Goal: Task Accomplishment & Management: Use online tool/utility

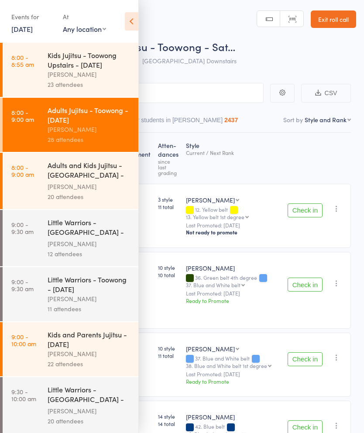
select select "10"
click at [91, 346] on div "Kids and Parents Jujitsu - [DATE]" at bounding box center [89, 339] width 83 height 19
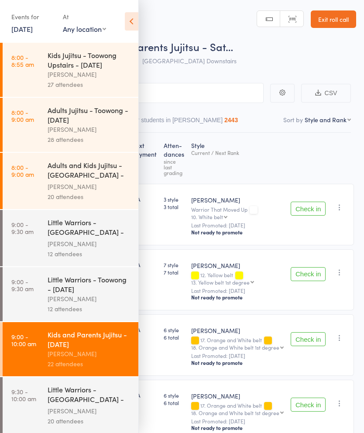
click at [126, 16] on icon at bounding box center [132, 21] width 14 height 18
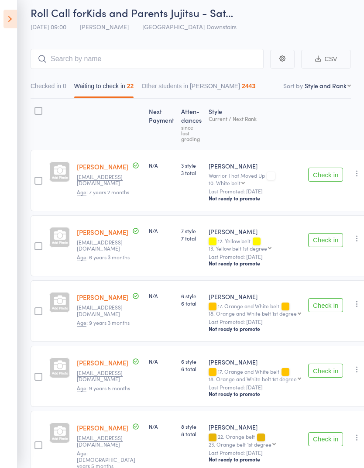
scroll to position [34, 0]
click at [321, 306] on button "Check in" at bounding box center [325, 305] width 35 height 14
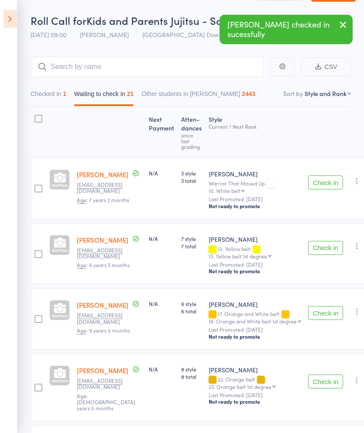
scroll to position [0, 0]
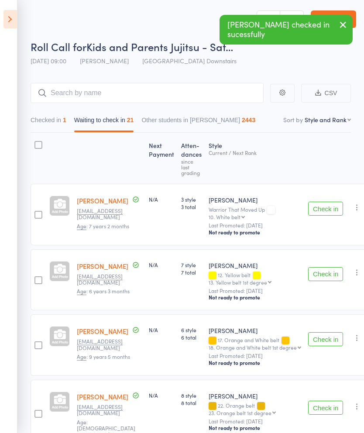
click at [15, 21] on icon at bounding box center [10, 19] width 14 height 18
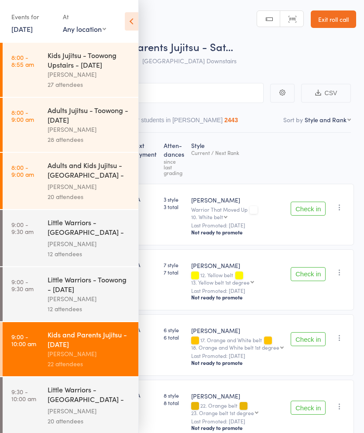
click at [94, 74] on div "[PERSON_NAME]" at bounding box center [89, 74] width 83 height 10
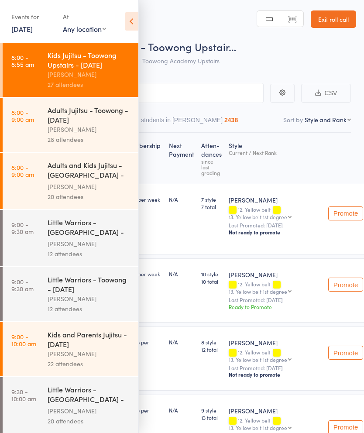
click at [131, 28] on icon at bounding box center [132, 21] width 14 height 18
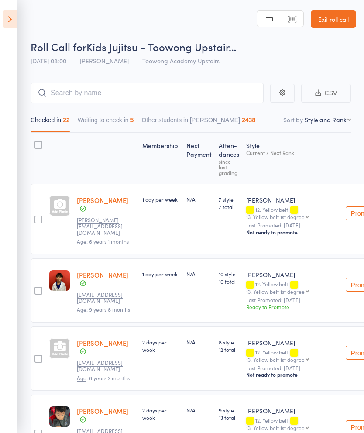
click at [128, 122] on button "Waiting to check in 5" at bounding box center [106, 122] width 56 height 20
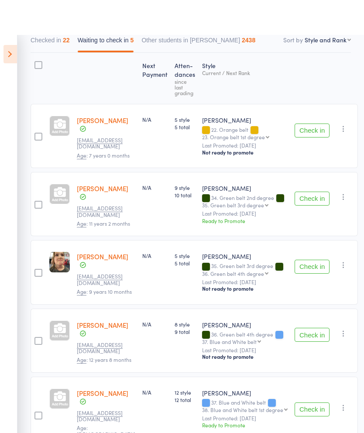
click at [342, 235] on icon "button" at bounding box center [343, 230] width 9 height 9
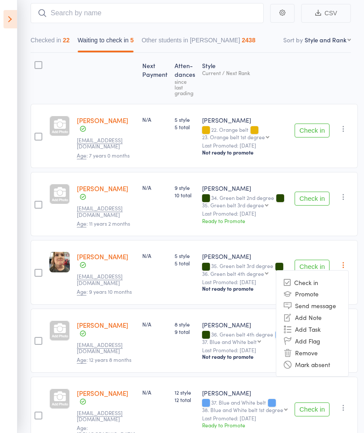
click at [322, 347] on li "Remove" at bounding box center [312, 353] width 72 height 12
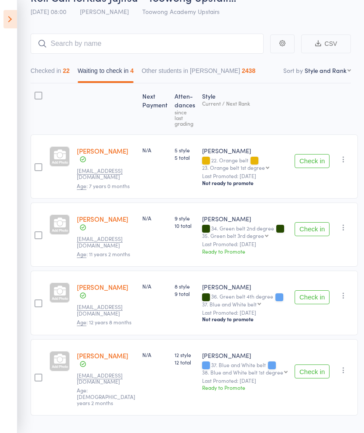
click at [16, 19] on icon at bounding box center [10, 19] width 14 height 18
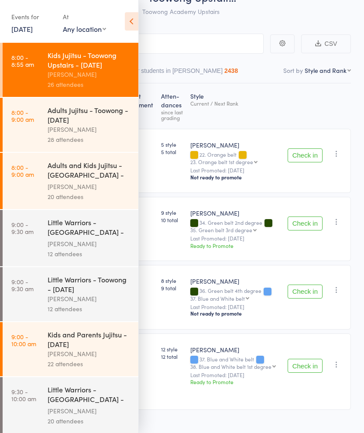
scroll to position [44, 0]
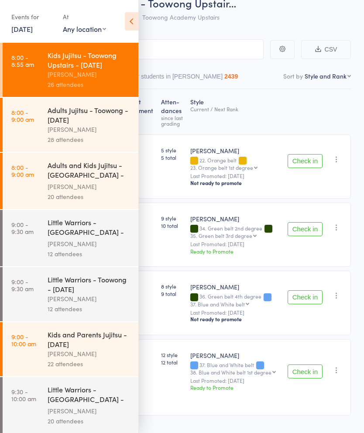
click at [86, 349] on div "Kids and Parents Jujitsu - [DATE]" at bounding box center [89, 339] width 83 height 19
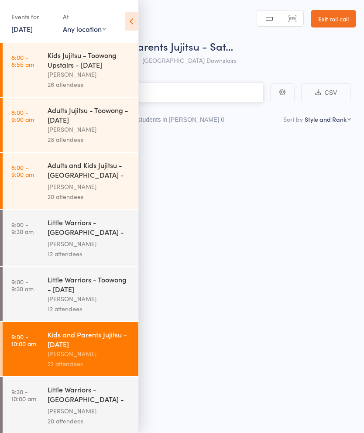
scroll to position [6, 0]
click at [132, 24] on icon at bounding box center [132, 21] width 14 height 18
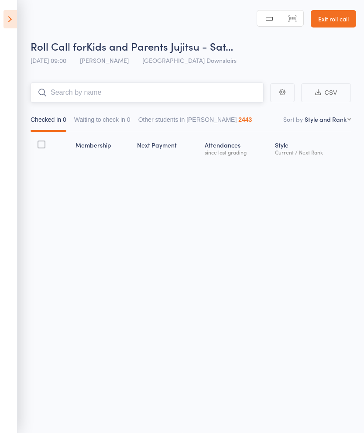
click at [168, 84] on input "search" at bounding box center [147, 93] width 233 height 20
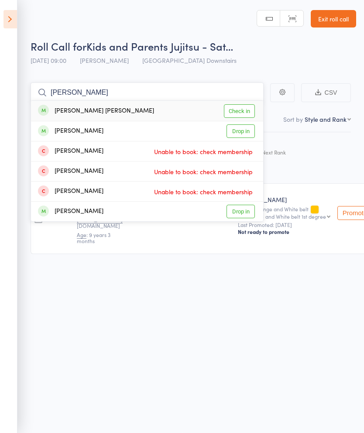
type input "[PERSON_NAME]"
click at [249, 105] on link "Check in" at bounding box center [239, 111] width 31 height 14
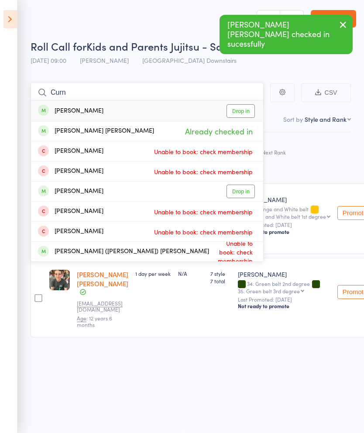
type input "Curn"
click at [248, 111] on link "Drop in" at bounding box center [241, 111] width 28 height 14
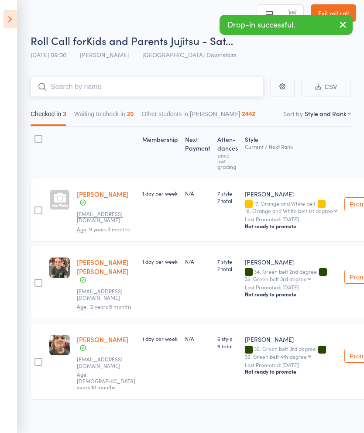
click at [103, 107] on button "Waiting to check in 20" at bounding box center [104, 116] width 60 height 20
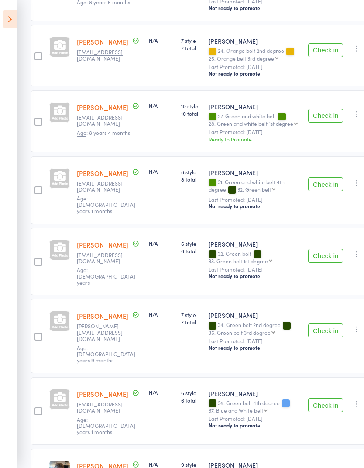
scroll to position [446, 0]
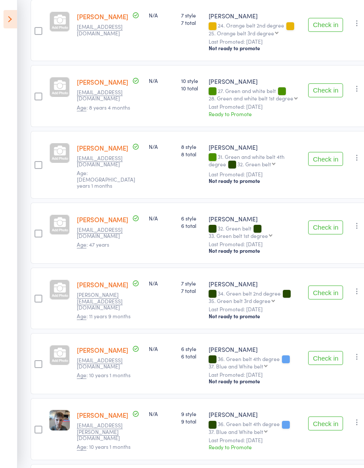
click at [321, 418] on button "Check in" at bounding box center [325, 424] width 35 height 14
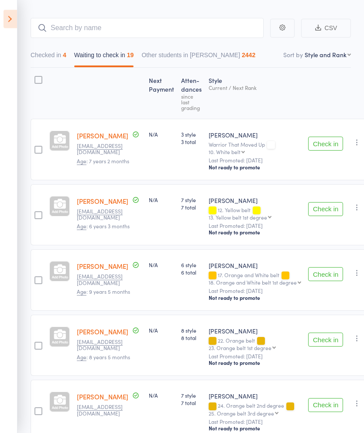
scroll to position [0, 0]
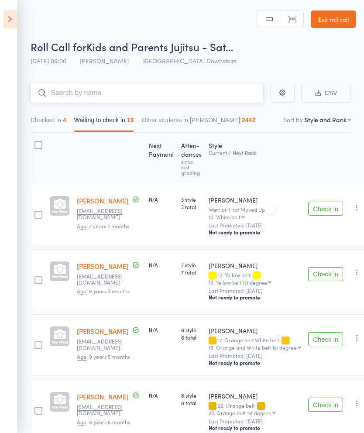
click at [218, 95] on input "search" at bounding box center [147, 93] width 233 height 20
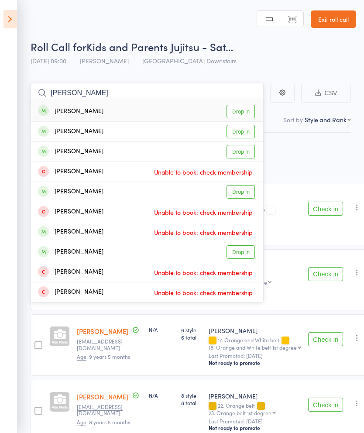
type input "[PERSON_NAME]"
click at [250, 193] on link "Drop in" at bounding box center [241, 192] width 28 height 14
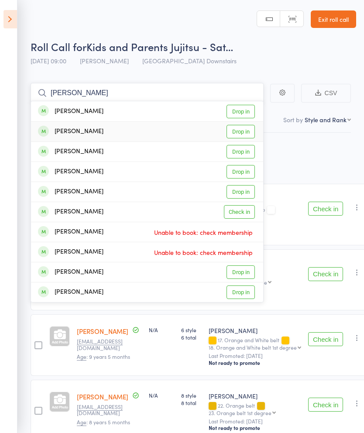
type input "[PERSON_NAME]"
click at [249, 135] on link "Drop in" at bounding box center [241, 132] width 28 height 14
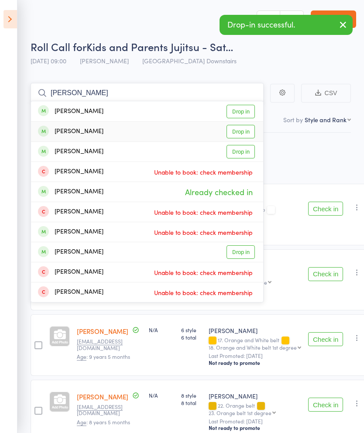
type input "[PERSON_NAME]"
click at [251, 134] on link "Drop in" at bounding box center [241, 132] width 28 height 14
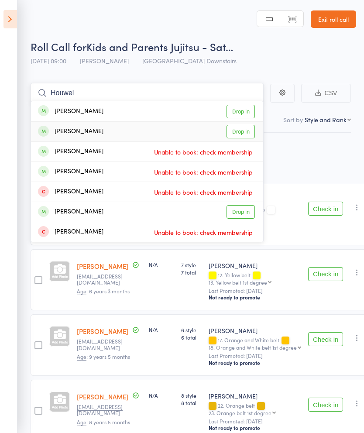
type input "Houwel"
click at [248, 133] on link "Drop in" at bounding box center [241, 132] width 28 height 14
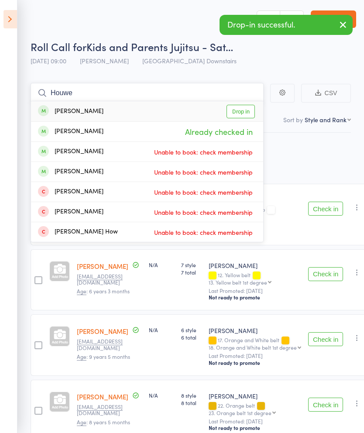
type input "Houwe"
click at [247, 110] on link "Drop in" at bounding box center [241, 112] width 28 height 14
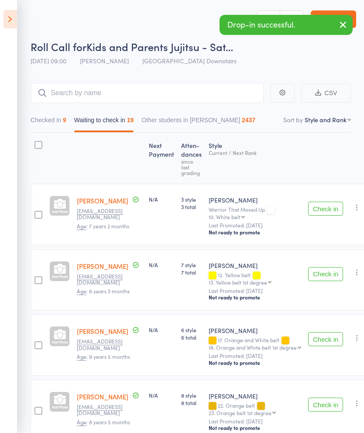
click at [17, 19] on icon at bounding box center [10, 19] width 14 height 18
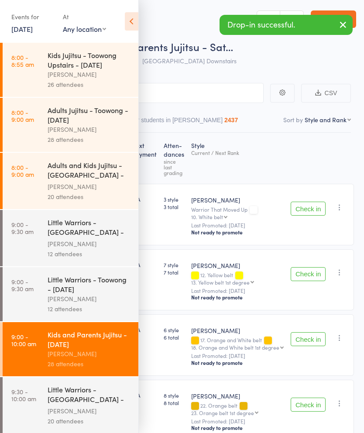
click at [347, 10] on link "Exit roll call" at bounding box center [333, 18] width 45 height 17
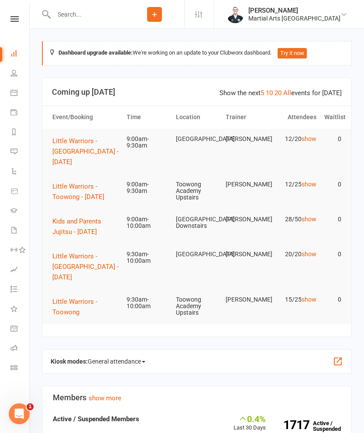
click at [91, 228] on span "Kids and Parents Jujitsu - [DATE]" at bounding box center [76, 227] width 49 height 18
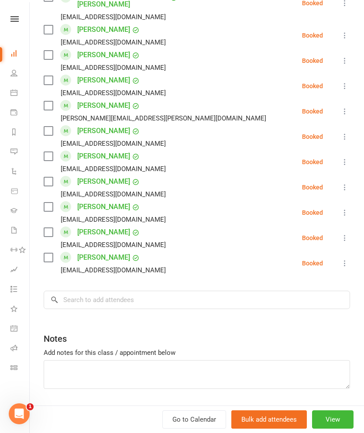
scroll to position [622, 0]
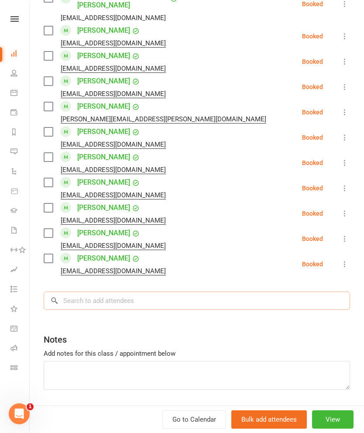
click at [223, 292] on input "search" at bounding box center [197, 301] width 307 height 18
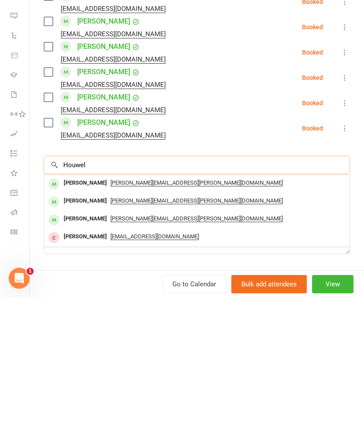
type input "Houwel"
click at [246, 331] on div "marcus.houweling@moretonbay.qld.gov.au" at bounding box center [197, 337] width 299 height 13
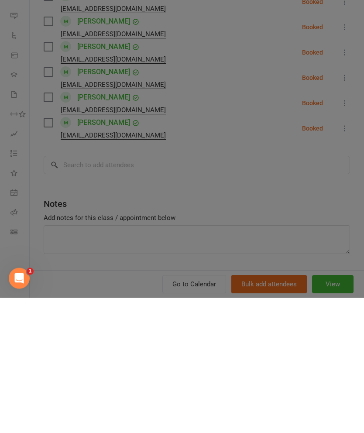
scroll to position [136, 0]
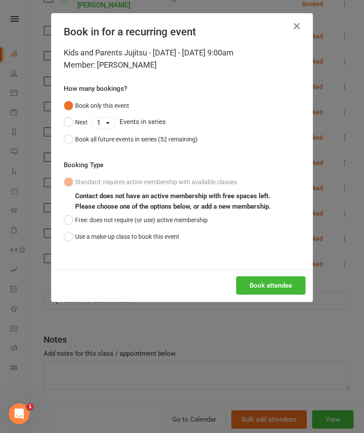
click at [69, 212] on button "Free: does not require (or use) active membership" at bounding box center [136, 220] width 144 height 17
click at [271, 282] on button "Book attendee" at bounding box center [270, 285] width 69 height 18
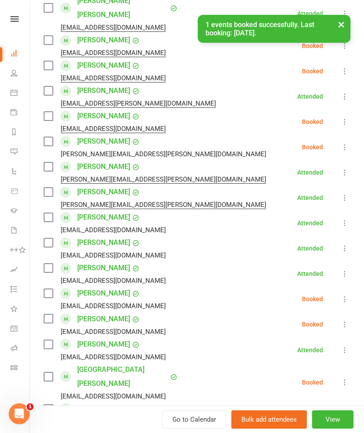
scroll to position [176, 0]
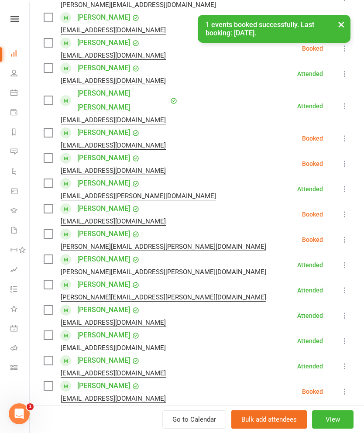
click at [345, 235] on icon at bounding box center [345, 239] width 9 height 9
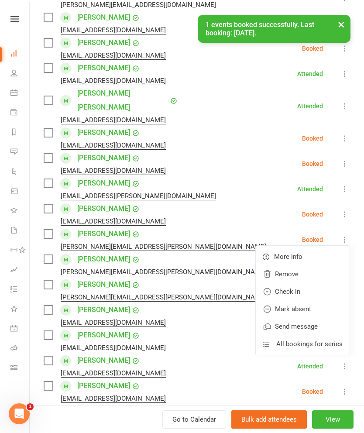
click at [316, 283] on link "Check in" at bounding box center [303, 291] width 94 height 17
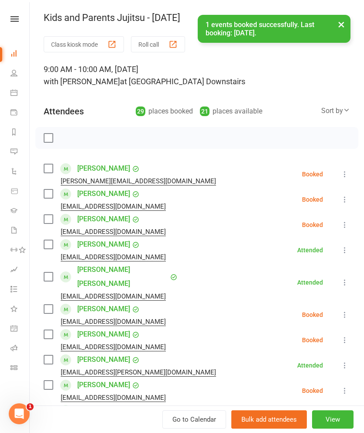
scroll to position [0, 0]
click at [171, 47] on div "button" at bounding box center [173, 44] width 9 height 9
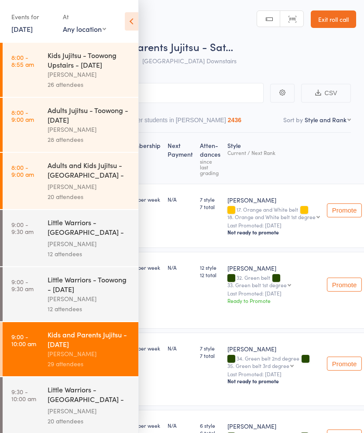
click at [143, 17] on header "Roll Call for Kids and Parents Jujitsu - Sat… [DATE] 09:00 [PERSON_NAME] Toowon…" at bounding box center [182, 35] width 364 height 70
click at [128, 17] on icon at bounding box center [132, 21] width 14 height 18
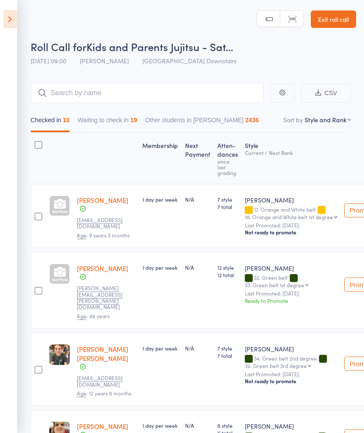
click at [125, 125] on button "Waiting to check in 19" at bounding box center [108, 122] width 60 height 20
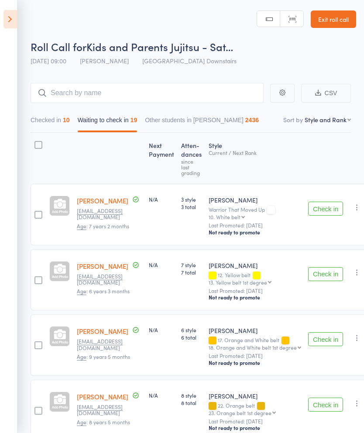
click at [322, 204] on button "Check in" at bounding box center [325, 209] width 35 height 14
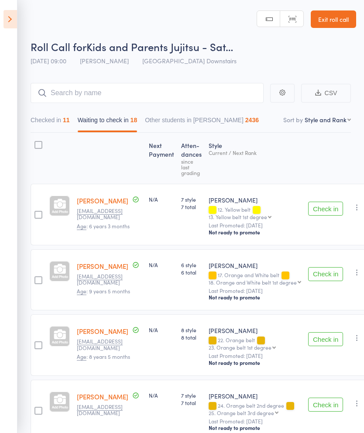
click at [318, 269] on button "Check in" at bounding box center [325, 274] width 35 height 14
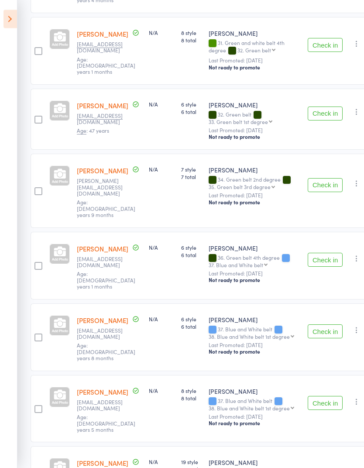
scroll to position [437, 0]
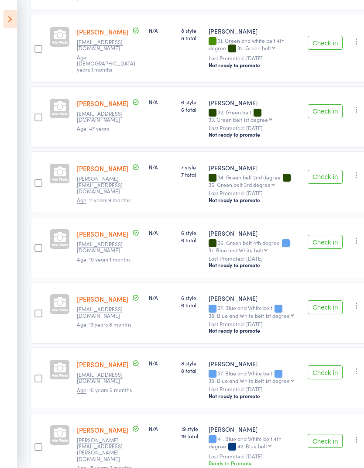
click at [314, 303] on button "Check in" at bounding box center [325, 308] width 35 height 14
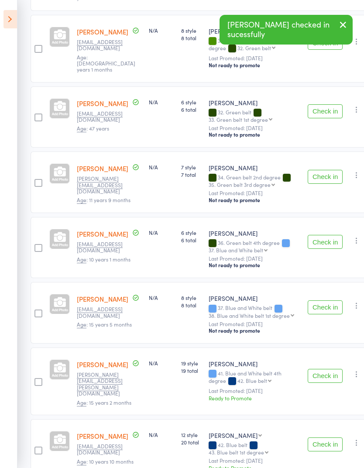
click at [317, 301] on button "Check in" at bounding box center [325, 308] width 35 height 14
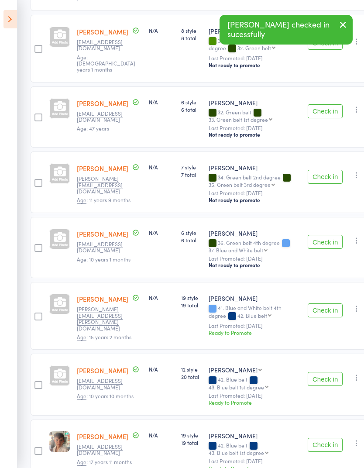
click at [313, 372] on button "Check in" at bounding box center [325, 379] width 35 height 14
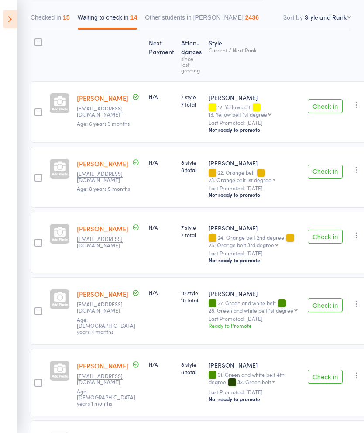
scroll to position [0, 0]
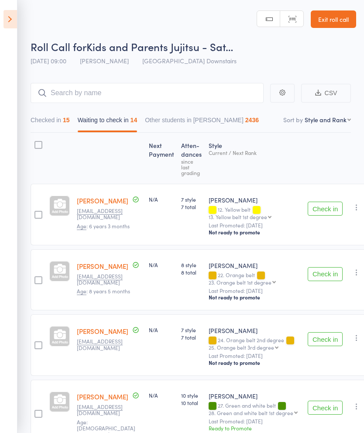
click at [69, 125] on button "Checked in 15" at bounding box center [50, 122] width 39 height 20
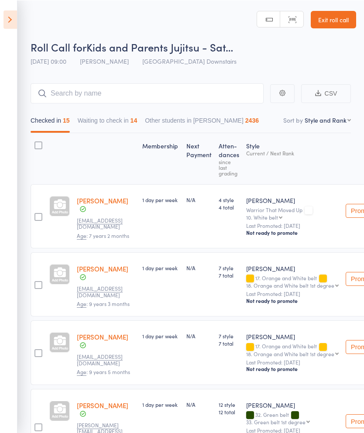
click at [129, 118] on button "Waiting to check in 14" at bounding box center [108, 122] width 60 height 20
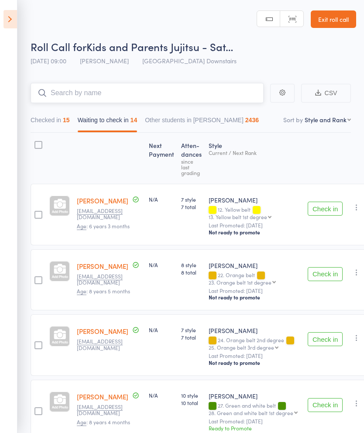
click at [104, 92] on input "search" at bounding box center [147, 93] width 233 height 20
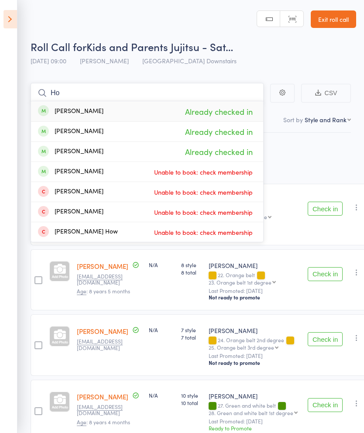
type input "H"
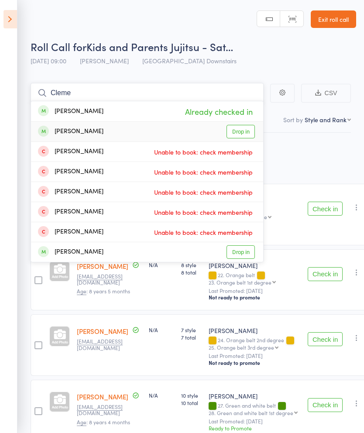
type input "Cleme"
click at [251, 131] on link "Drop in" at bounding box center [241, 132] width 28 height 14
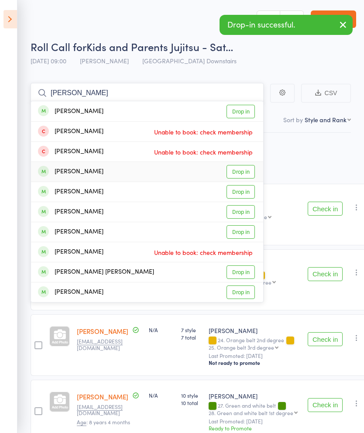
type input "Allen"
click at [249, 177] on link "Drop in" at bounding box center [241, 172] width 28 height 14
